Goal: Transaction & Acquisition: Purchase product/service

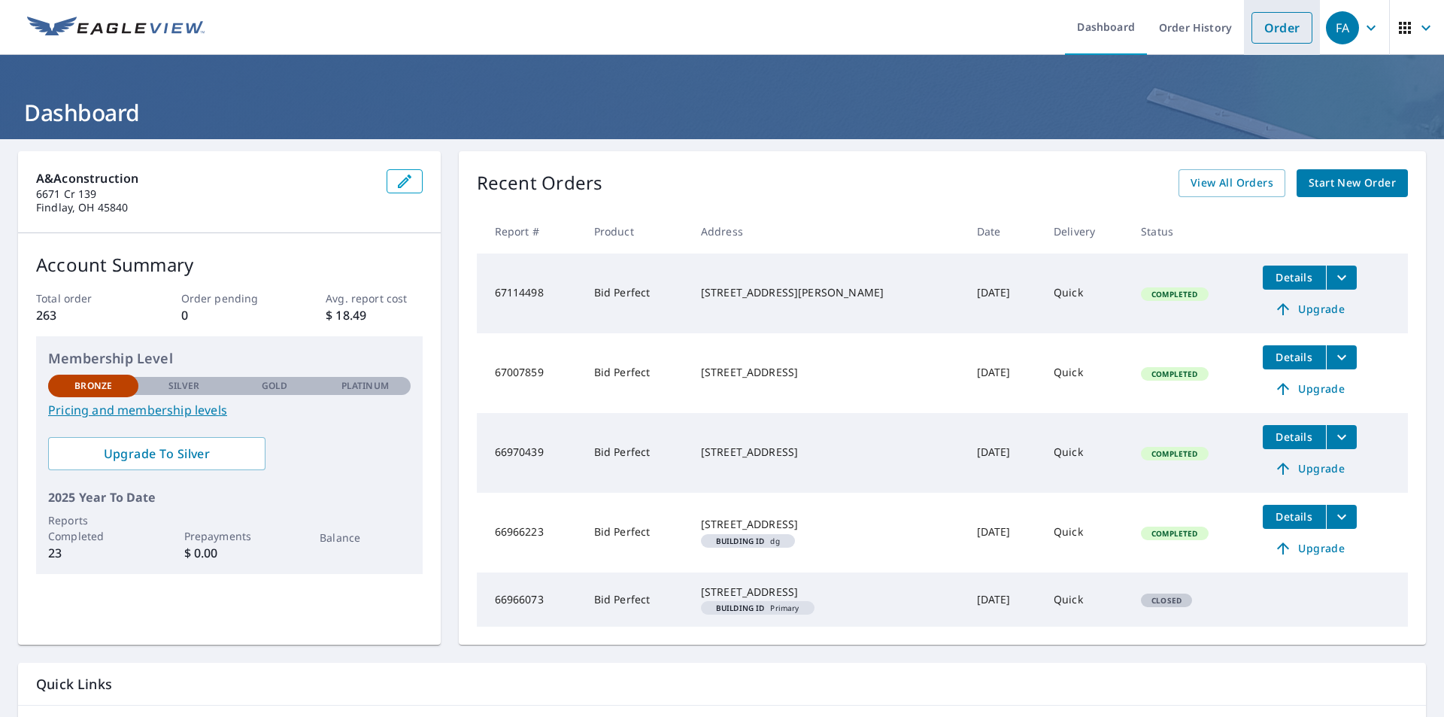
click at [1255, 29] on link "Order" at bounding box center [1282, 28] width 61 height 32
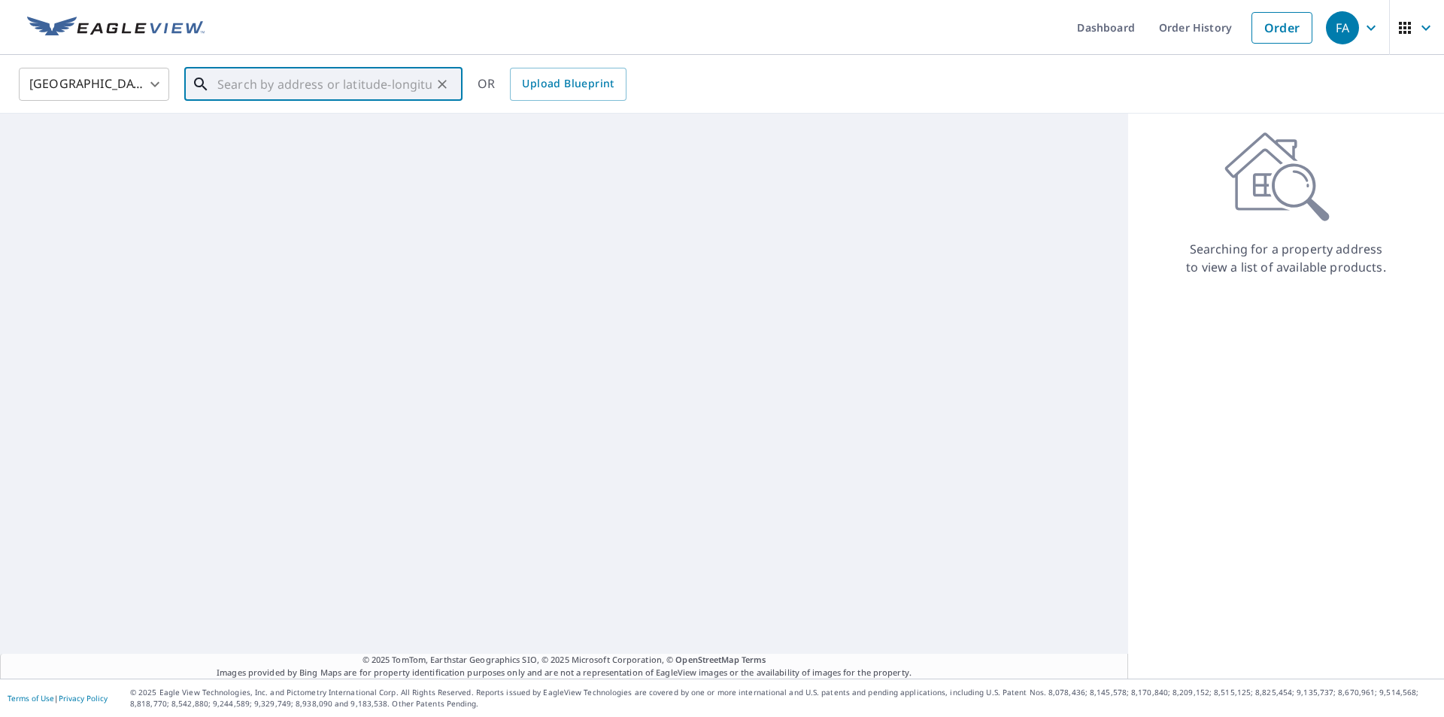
click at [345, 83] on input "text" at bounding box center [324, 84] width 214 height 42
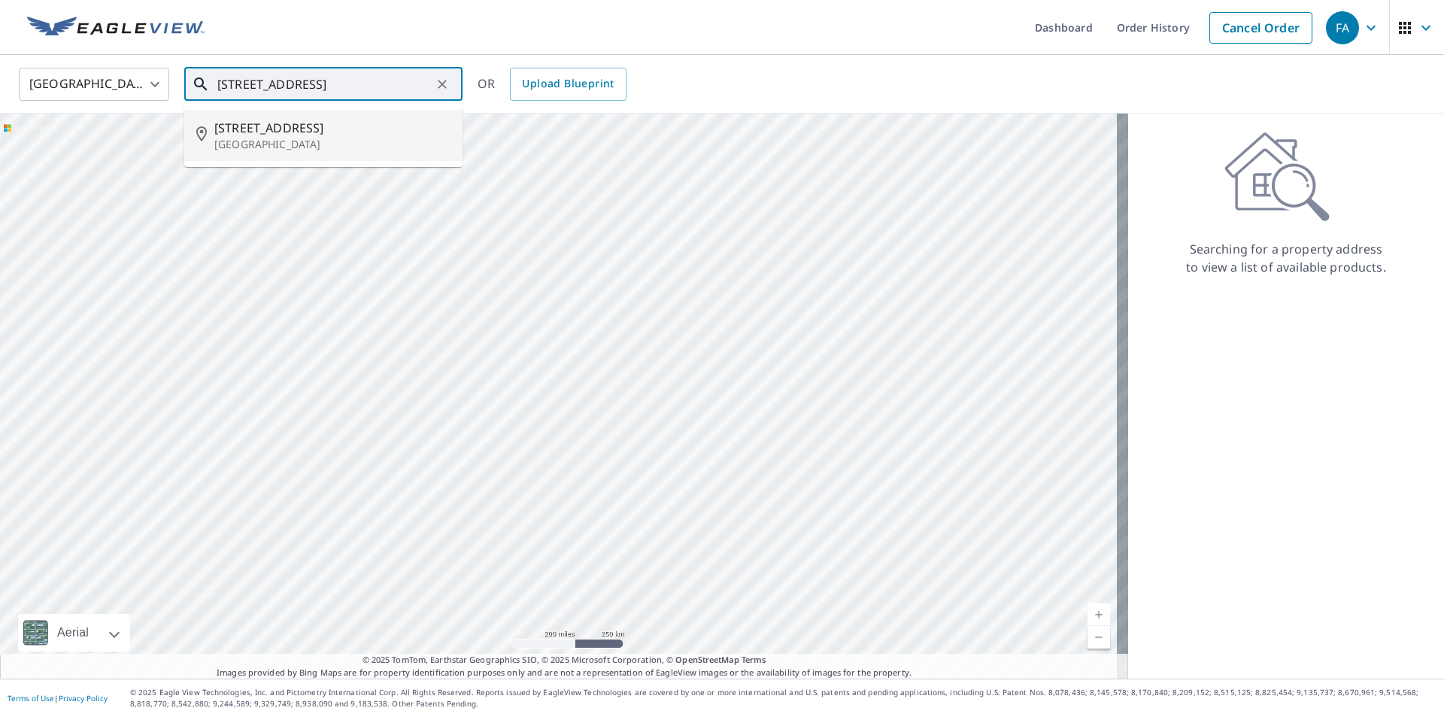
click at [278, 125] on span "[STREET_ADDRESS]" at bounding box center [332, 128] width 236 height 18
type input "[STREET_ADDRESS]"
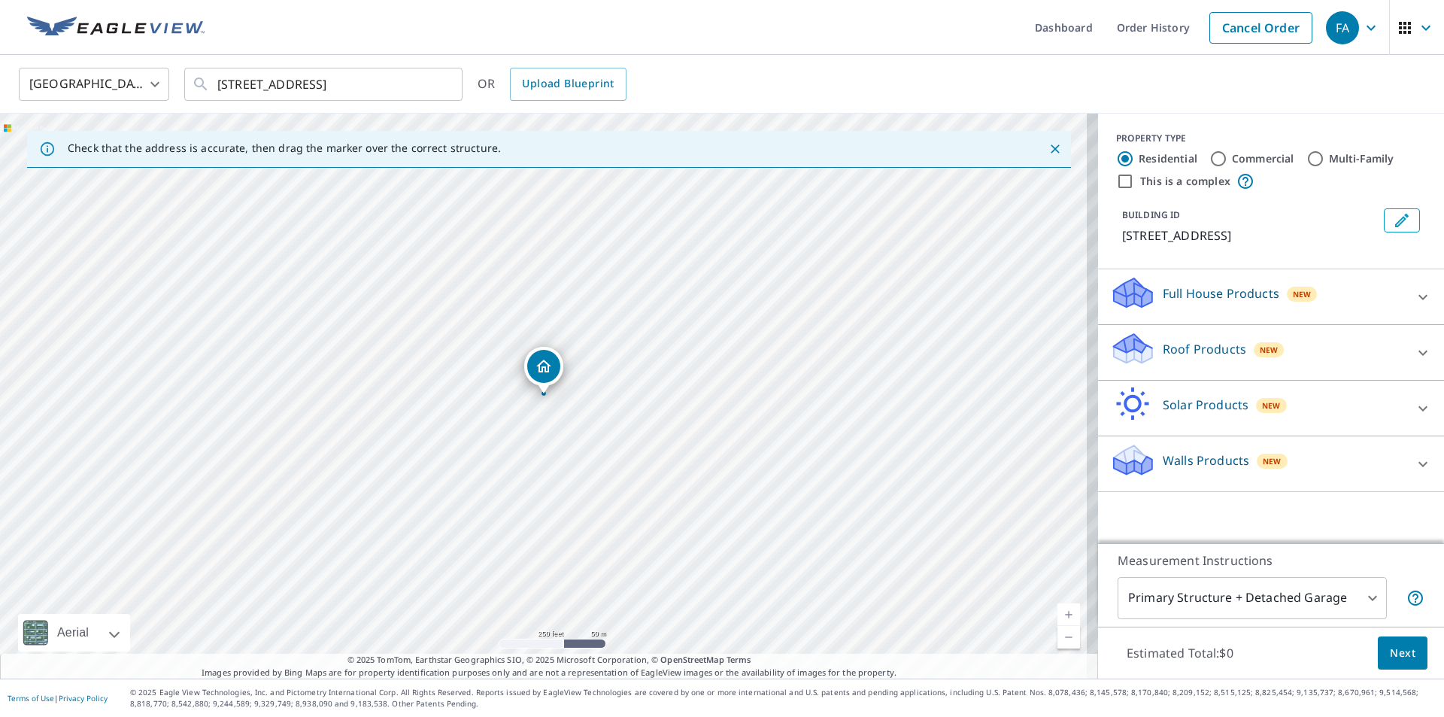
click at [1149, 349] on div "Roof Products New" at bounding box center [1257, 352] width 295 height 43
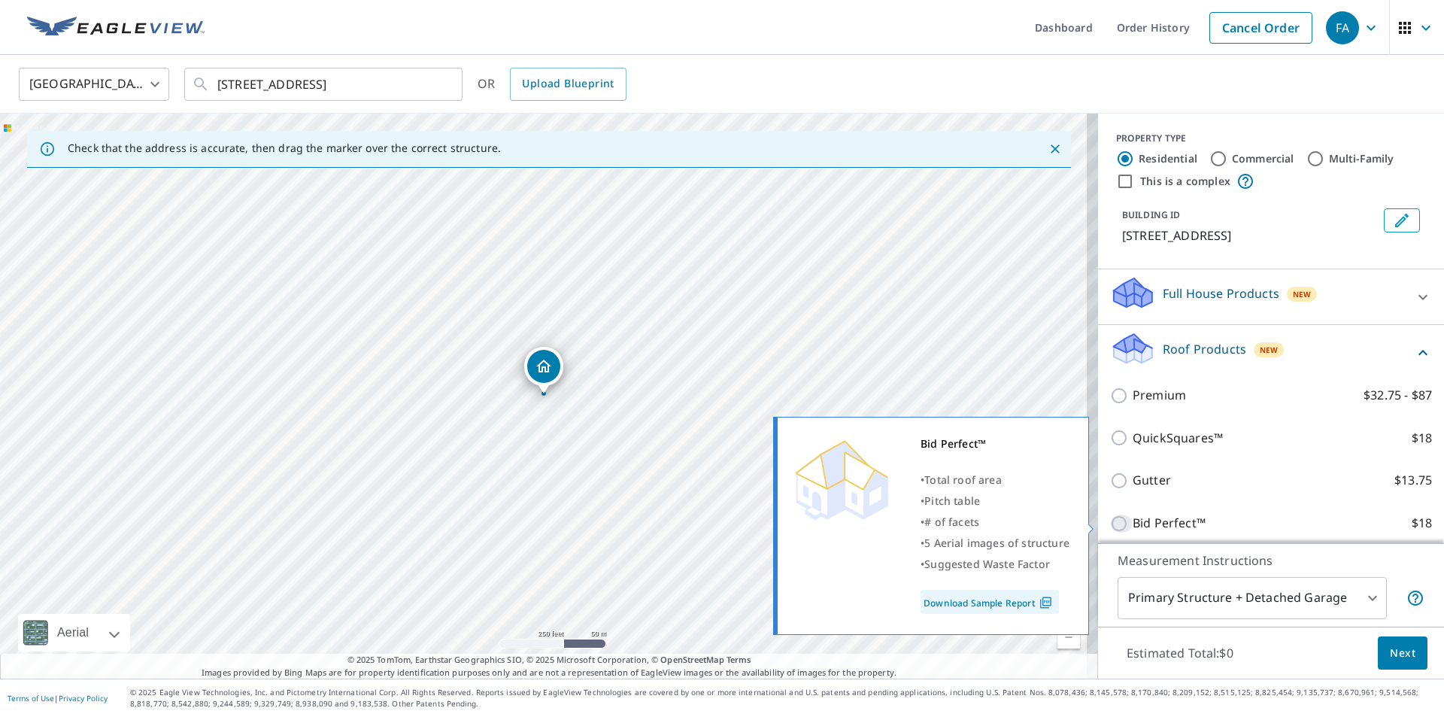
click at [1110, 524] on input "Bid Perfect™ $18" at bounding box center [1121, 523] width 23 height 18
checkbox input "true"
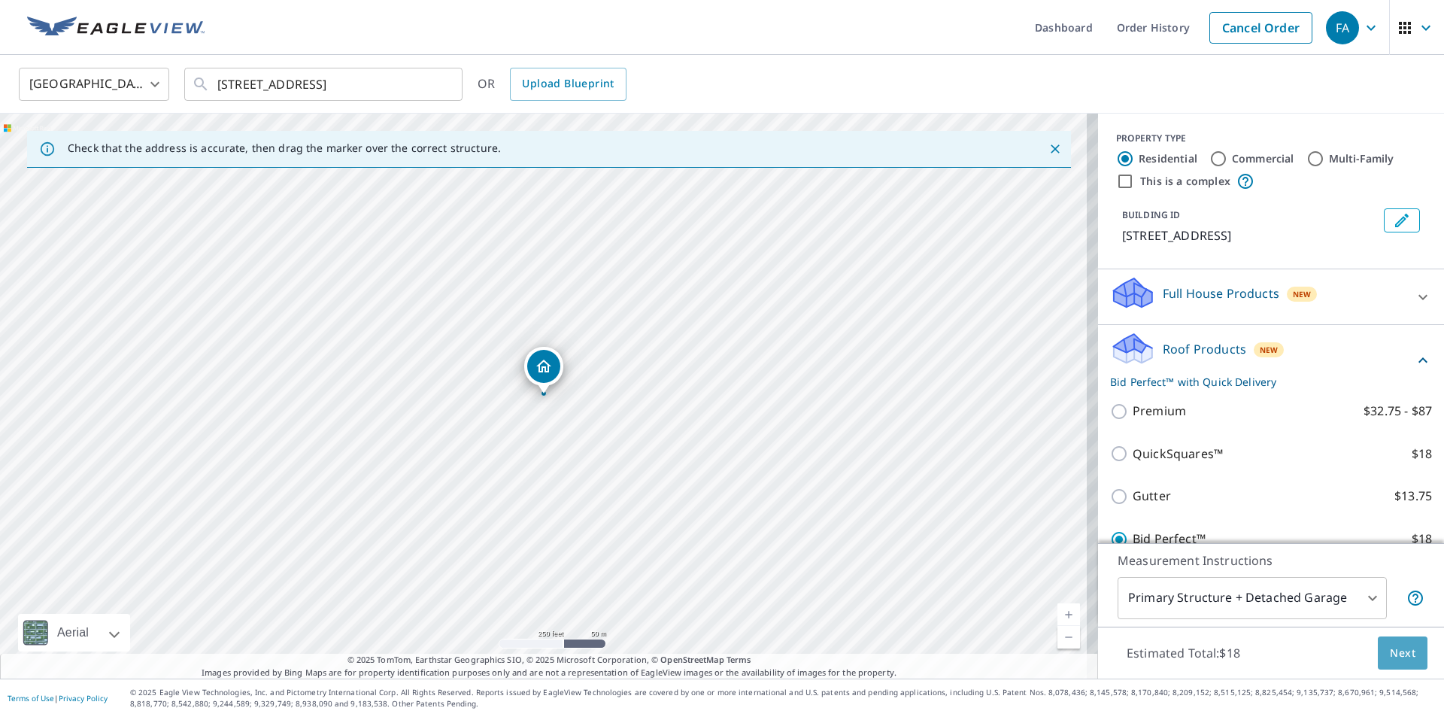
click at [1390, 649] on span "Next" at bounding box center [1403, 653] width 26 height 19
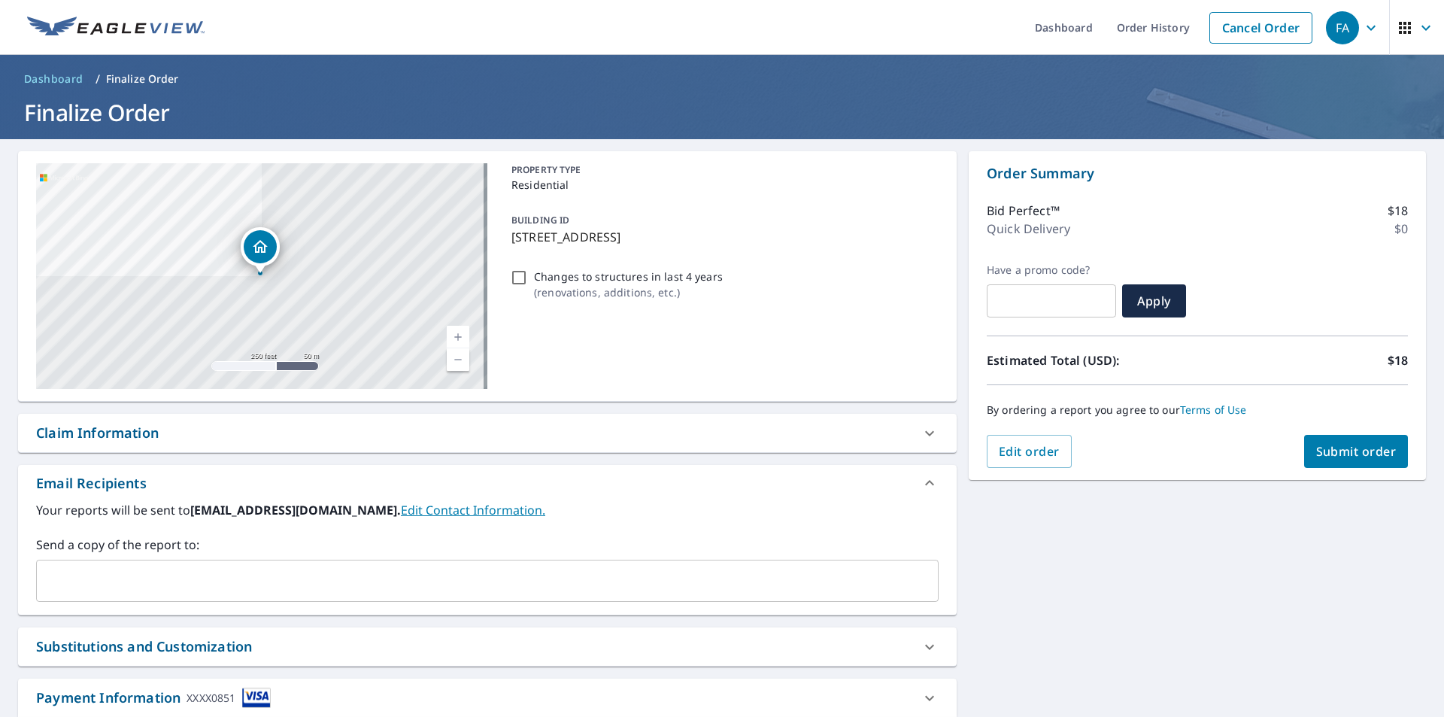
click at [1340, 456] on span "Submit order" at bounding box center [1356, 451] width 80 height 17
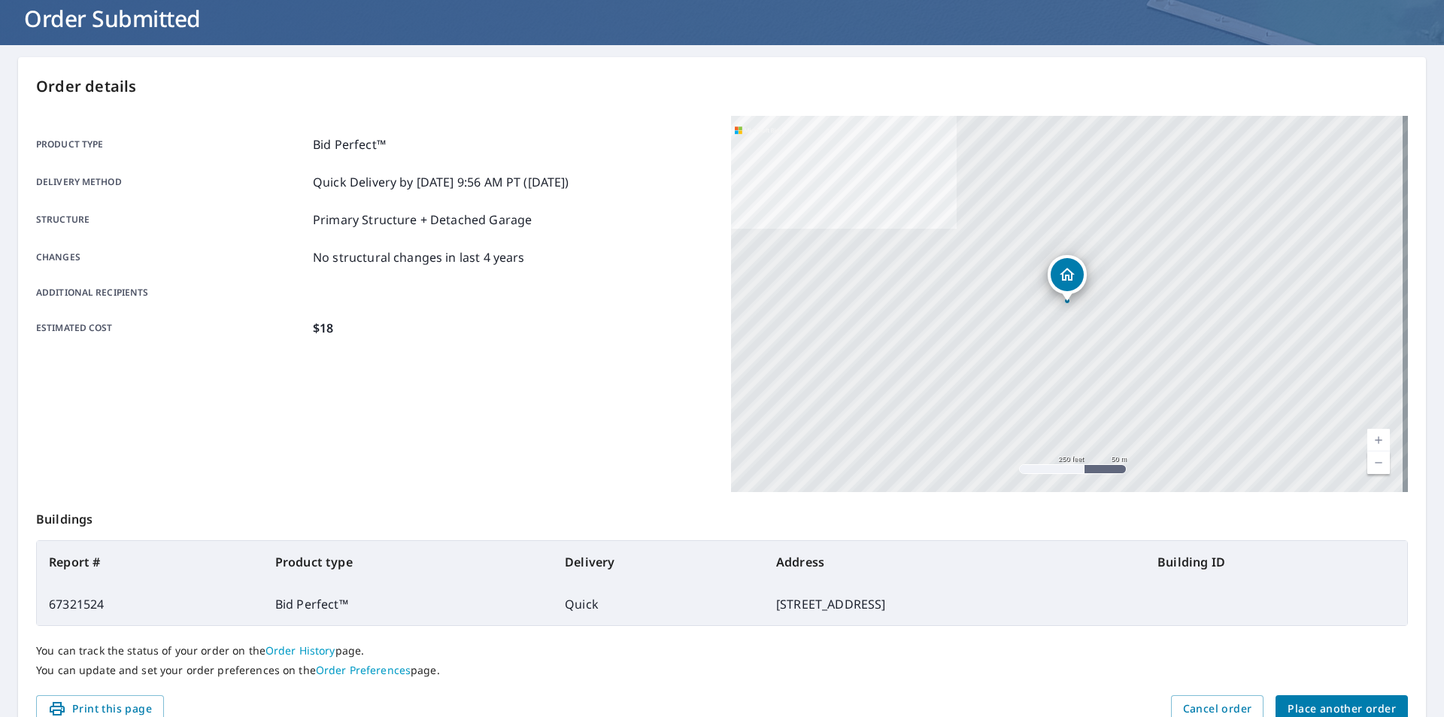
scroll to position [126, 0]
